Goal: Information Seeking & Learning: Find contact information

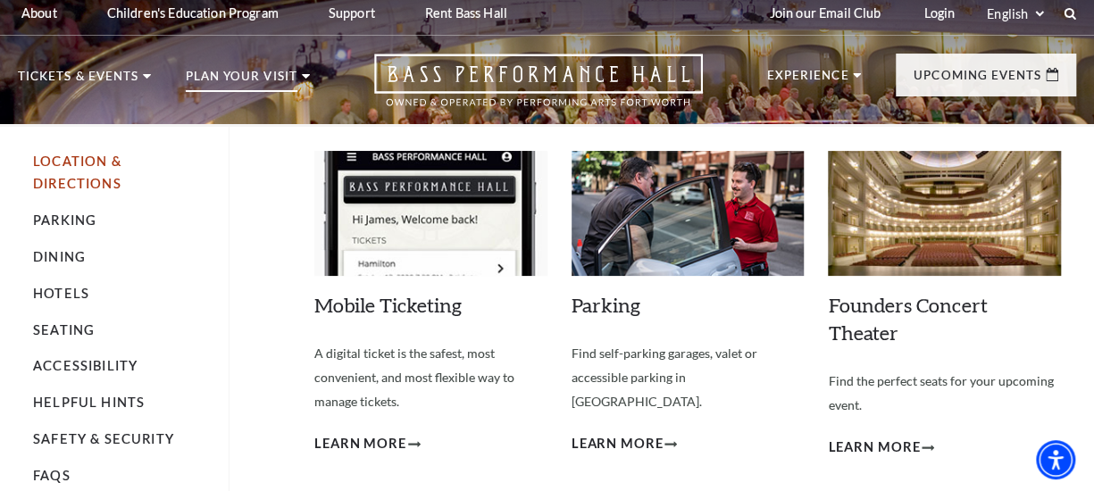
click at [80, 179] on link "Location & Directions" at bounding box center [77, 172] width 88 height 37
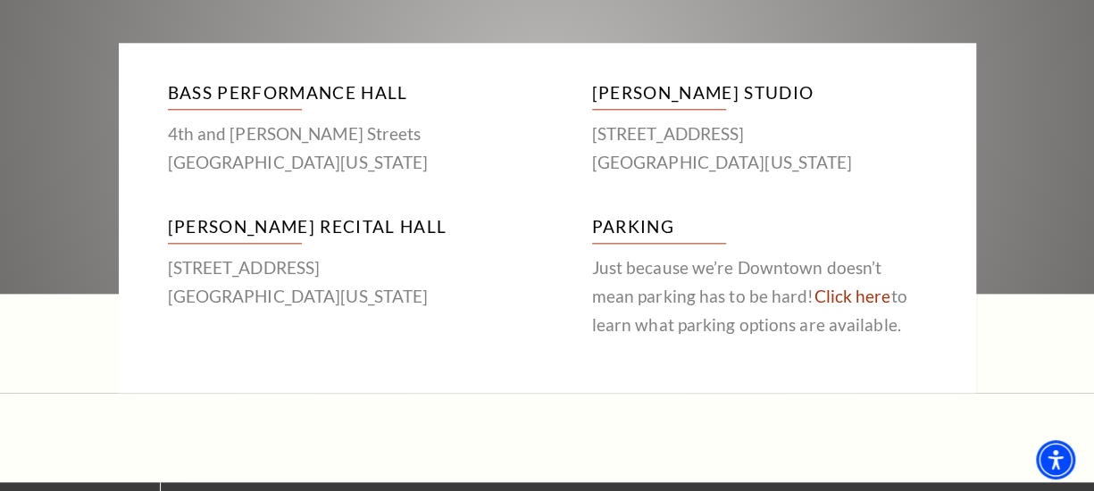
scroll to position [982, 0]
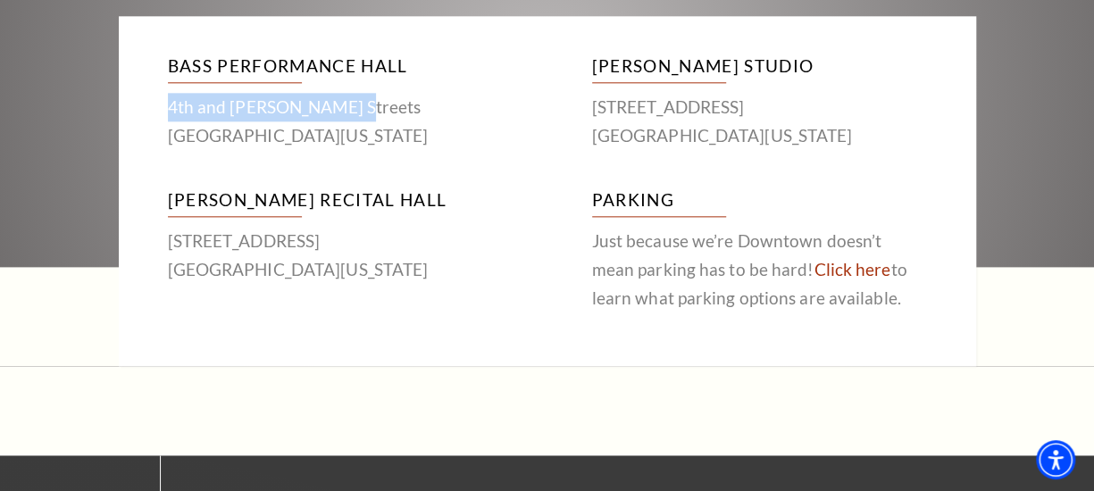
drag, startPoint x: 168, startPoint y: 103, endPoint x: 354, endPoint y: 103, distance: 186.6
click at [354, 103] on p "4th and [PERSON_NAME][GEOGRAPHIC_DATA][US_STATE]" at bounding box center [335, 121] width 335 height 57
click at [296, 65] on h3 "Bass Performance Hall" at bounding box center [335, 67] width 335 height 31
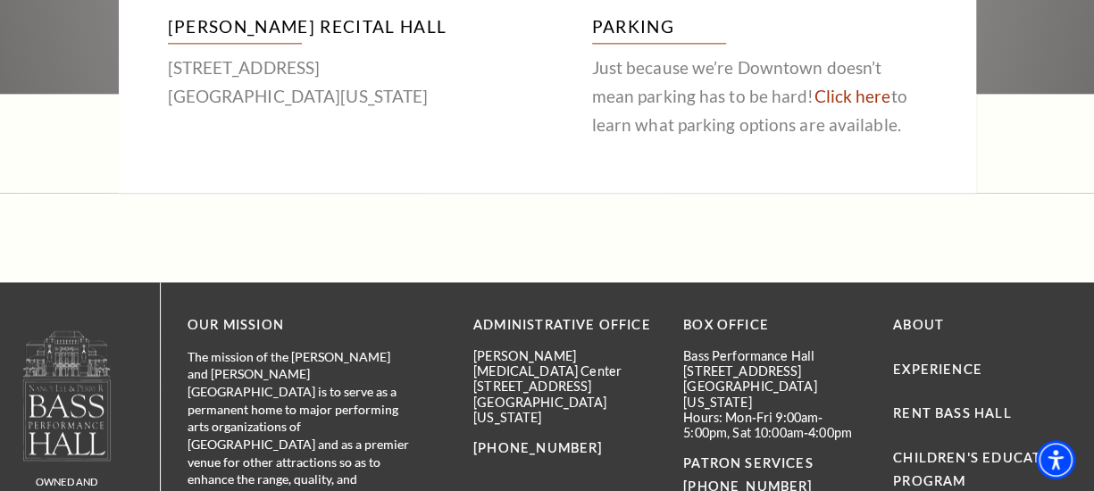
scroll to position [1161, 0]
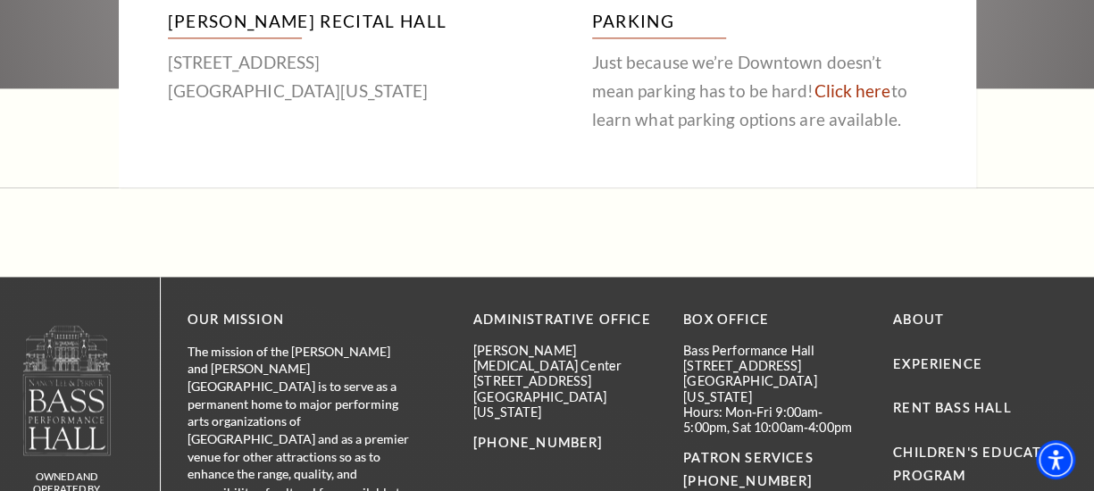
drag, startPoint x: 680, startPoint y: 367, endPoint x: 817, endPoint y: 366, distance: 136.6
click at [817, 366] on div "Administrative Office Maddox-Muse Center 330 East 4th Street, Suite 300 Fort Wo…" at bounding box center [774, 442] width 603 height 267
copy p "[STREET_ADDRESS]"
